Goal: Use online tool/utility

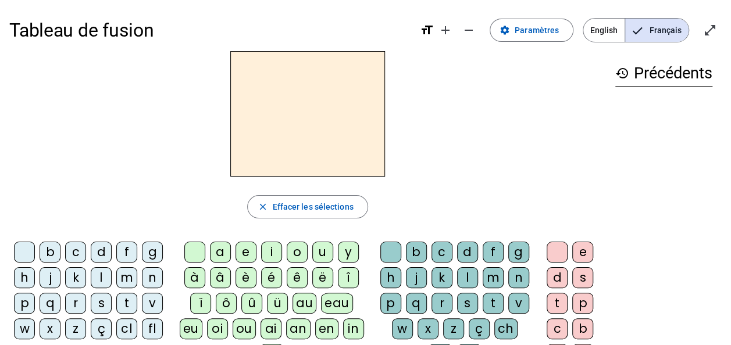
click at [270, 254] on div "i" at bounding box center [271, 252] width 21 height 21
click at [464, 280] on div "l" at bounding box center [467, 277] width 21 height 21
click at [131, 277] on div "m" at bounding box center [126, 277] width 21 height 21
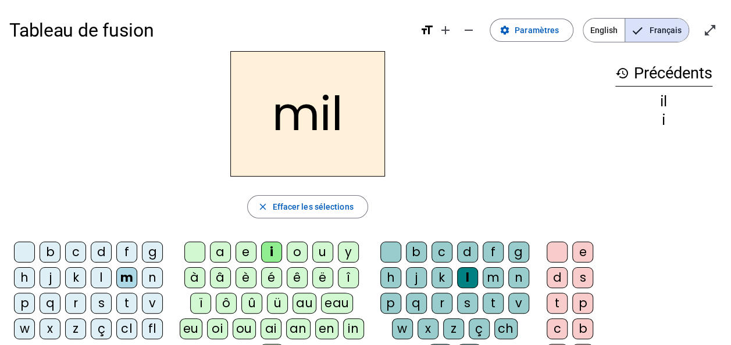
click at [224, 252] on div "a" at bounding box center [220, 252] width 21 height 21
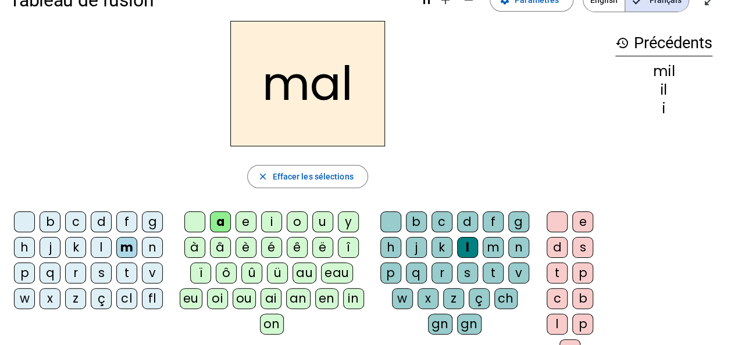
scroll to position [35, 0]
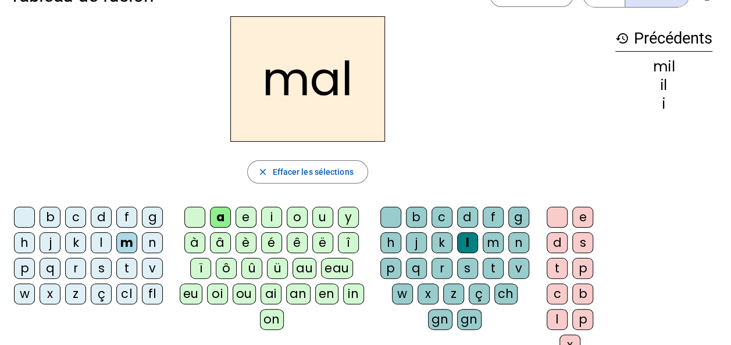
click at [558, 217] on div at bounding box center [556, 217] width 21 height 21
click at [395, 212] on div at bounding box center [390, 217] width 21 height 21
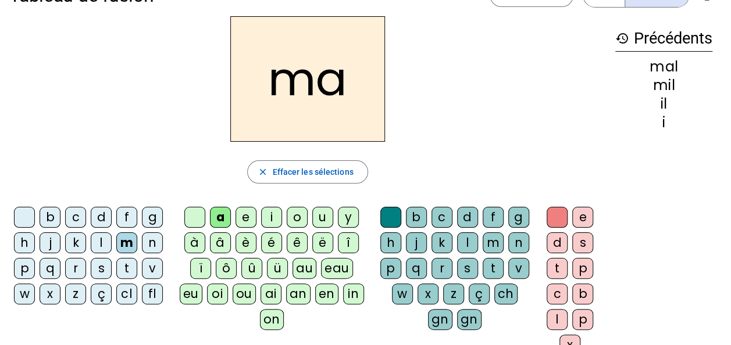
click at [104, 246] on div "l" at bounding box center [101, 242] width 21 height 21
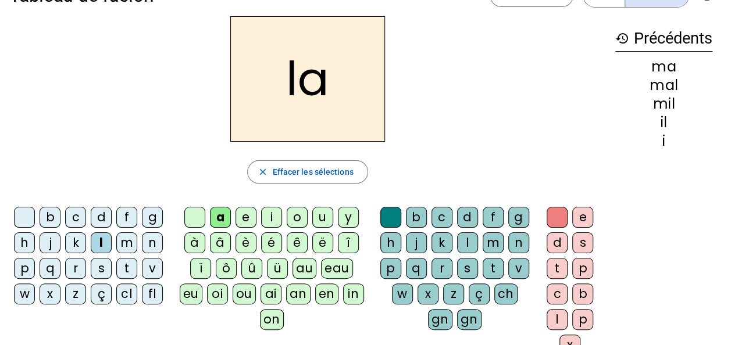
click at [325, 216] on div "u" at bounding box center [322, 217] width 21 height 21
click at [106, 217] on div "d" at bounding box center [101, 217] width 21 height 21
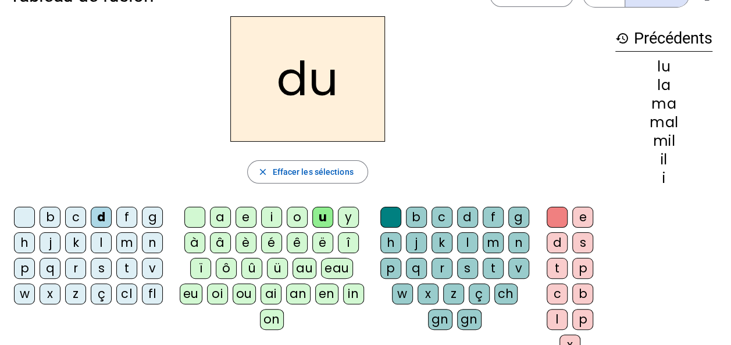
click at [130, 268] on div "t" at bounding box center [126, 268] width 21 height 21
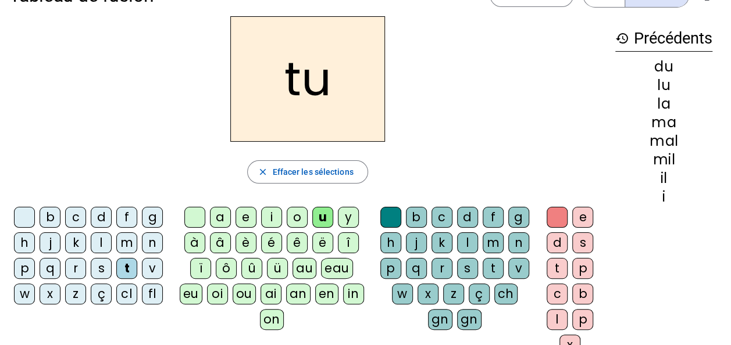
click at [246, 215] on div "e" at bounding box center [245, 217] width 21 height 21
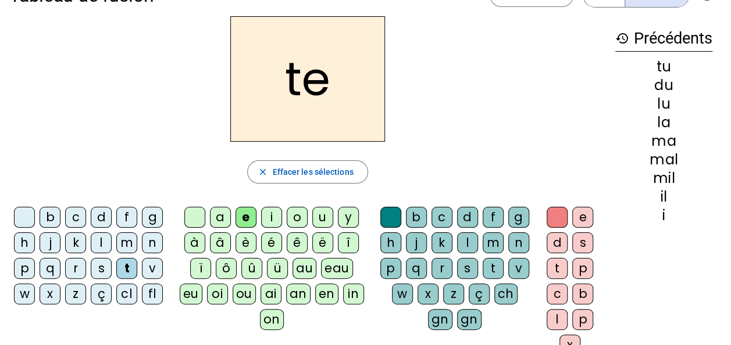
click at [102, 214] on div "d" at bounding box center [101, 217] width 21 height 21
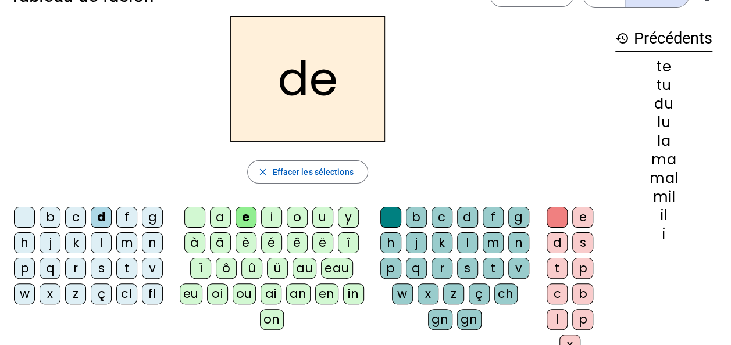
click at [52, 245] on div "j" at bounding box center [50, 242] width 21 height 21
